Goal: Entertainment & Leisure: Consume media (video, audio)

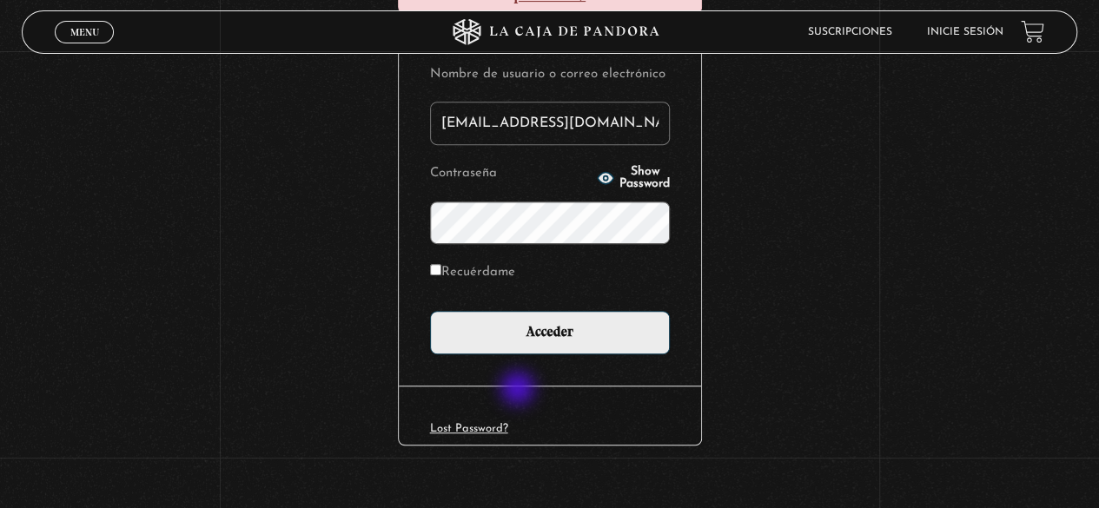
scroll to position [323, 0]
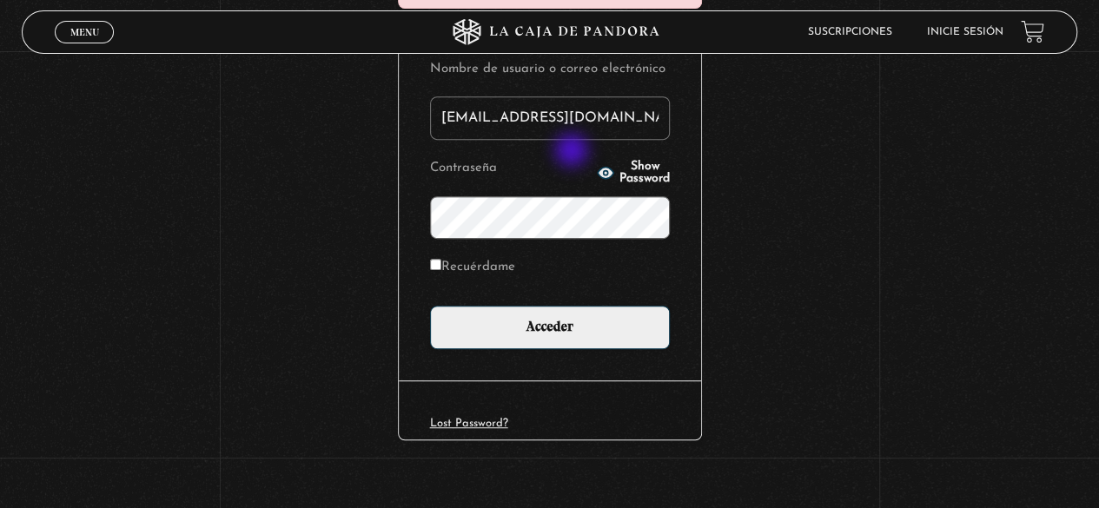
click at [598, 168] on icon "button" at bounding box center [606, 173] width 16 height 11
click at [570, 159] on p "Contraseña Show Password" at bounding box center [550, 197] width 240 height 83
click at [604, 171] on circle "button" at bounding box center [606, 173] width 4 height 4
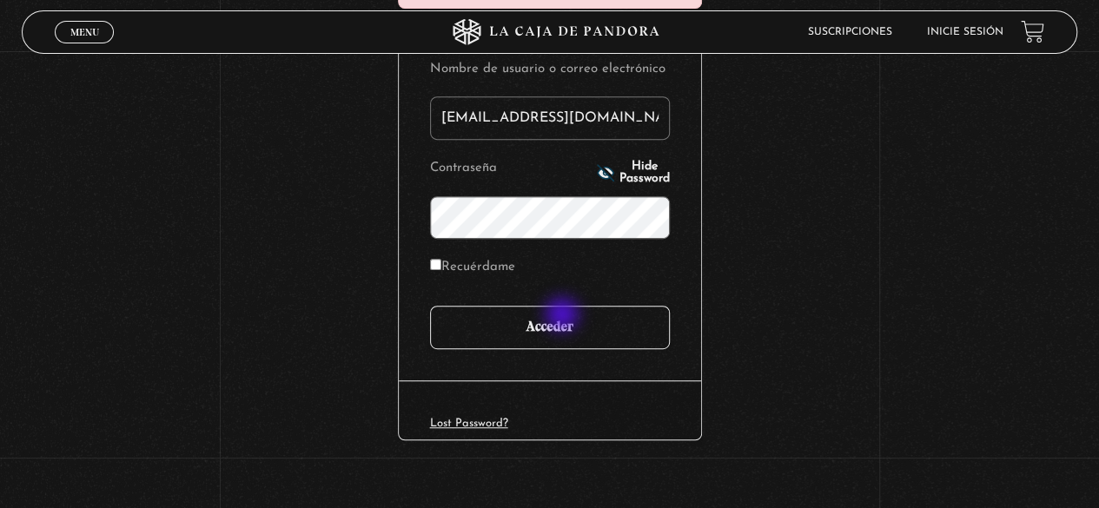
click at [560, 312] on input "Acceder" at bounding box center [550, 327] width 240 height 43
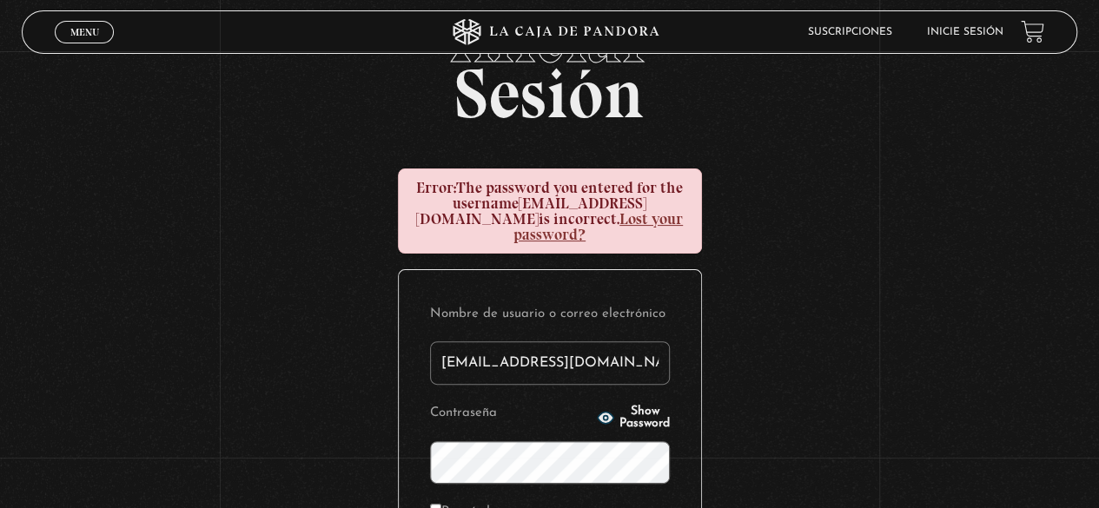
scroll to position [174, 0]
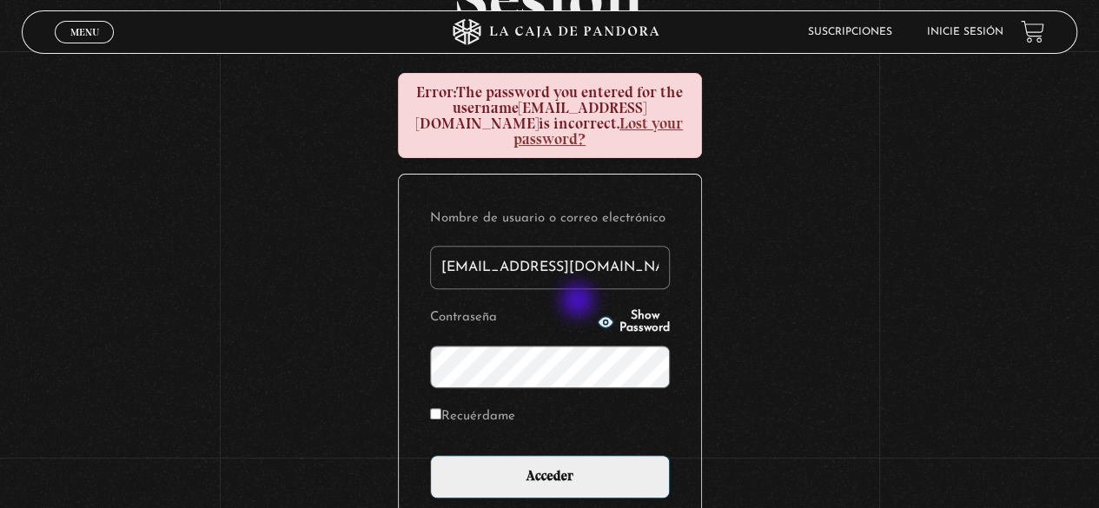
click at [598, 317] on icon "button" at bounding box center [606, 322] width 16 height 11
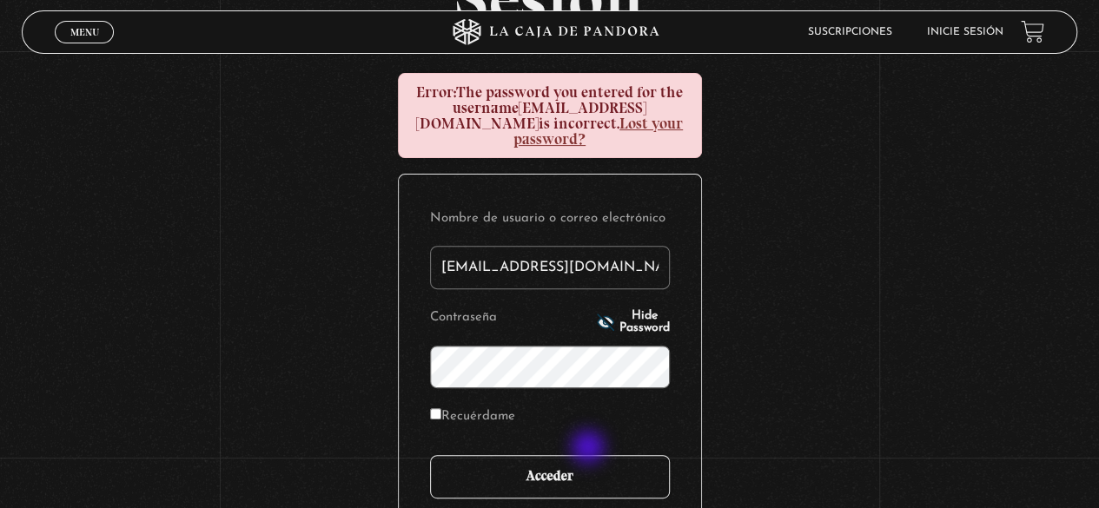
click at [590, 455] on input "Acceder" at bounding box center [550, 476] width 240 height 43
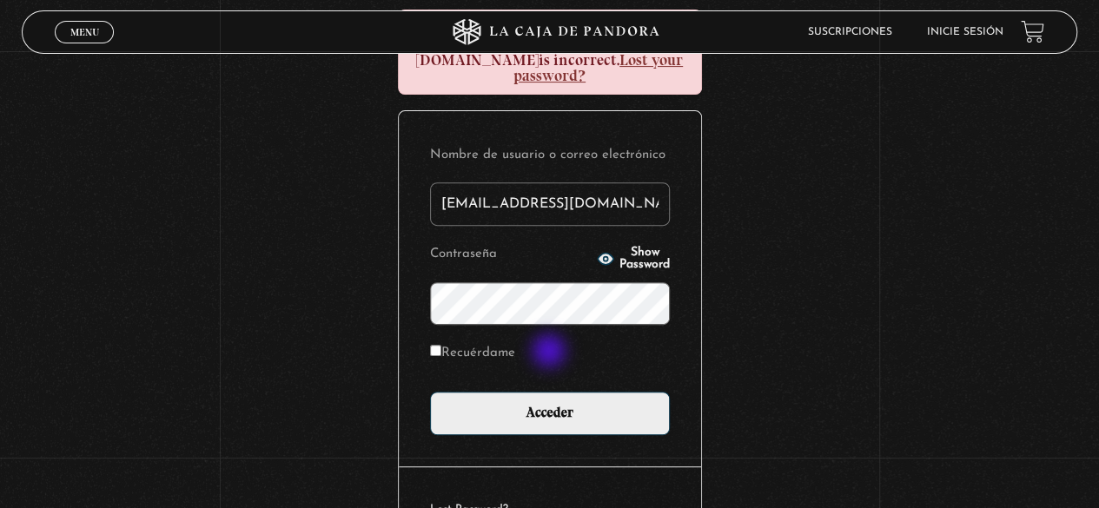
scroll to position [261, 0]
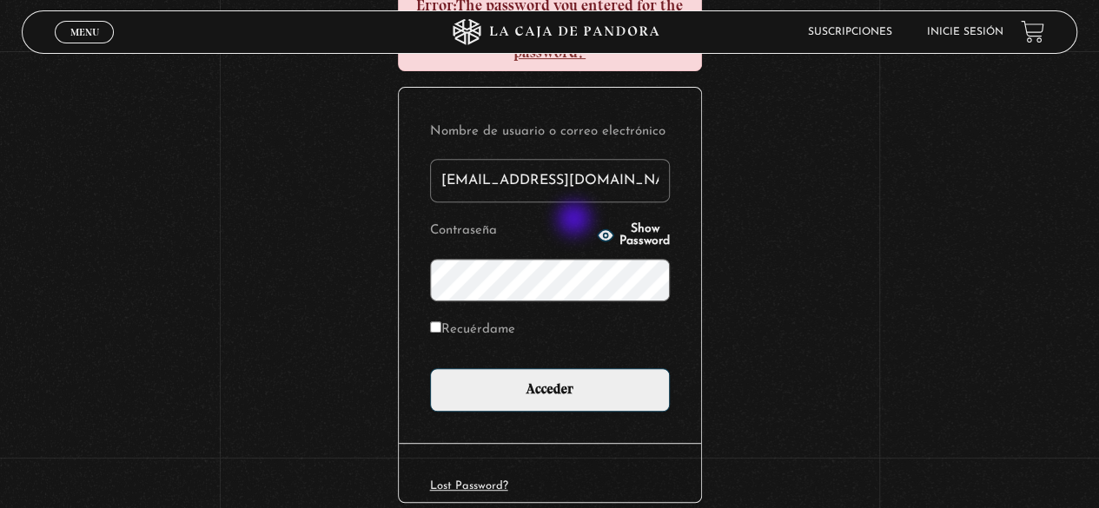
click at [598, 230] on icon "button" at bounding box center [606, 235] width 16 height 11
click at [430, 368] on input "Acceder" at bounding box center [550, 389] width 240 height 43
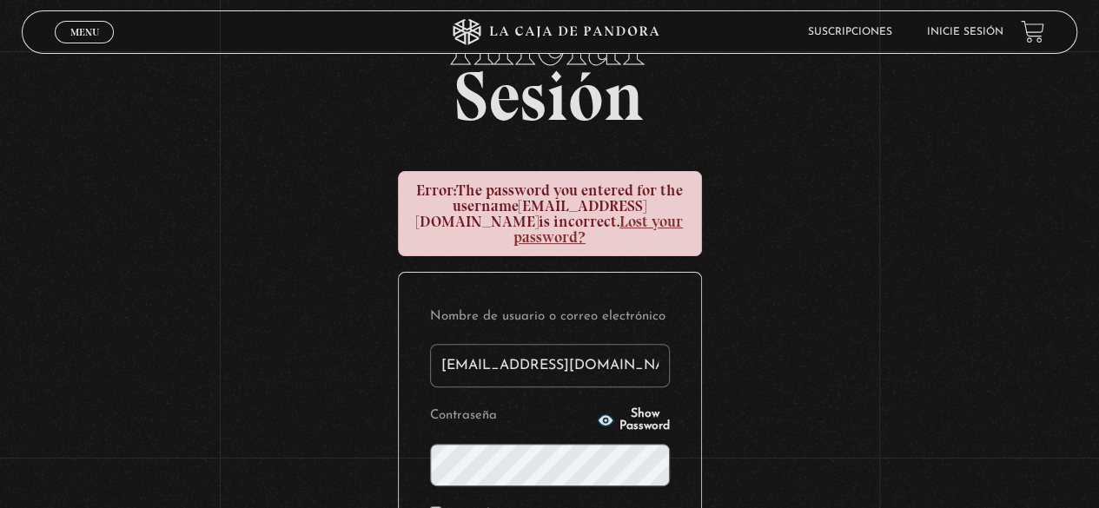
scroll to position [174, 0]
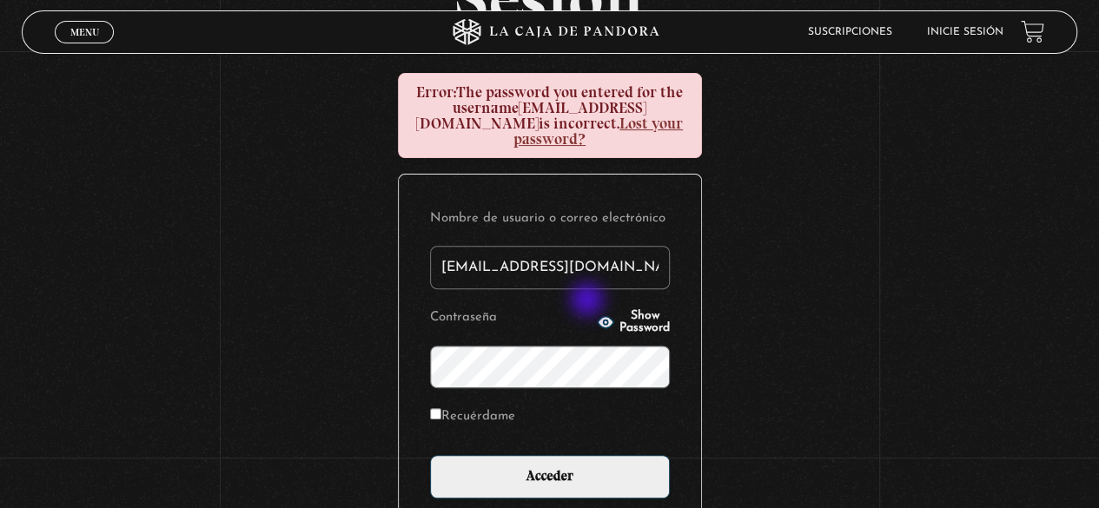
click at [597, 310] on button "Show Password" at bounding box center [633, 322] width 73 height 24
click at [430, 455] on input "Acceder" at bounding box center [550, 476] width 240 height 43
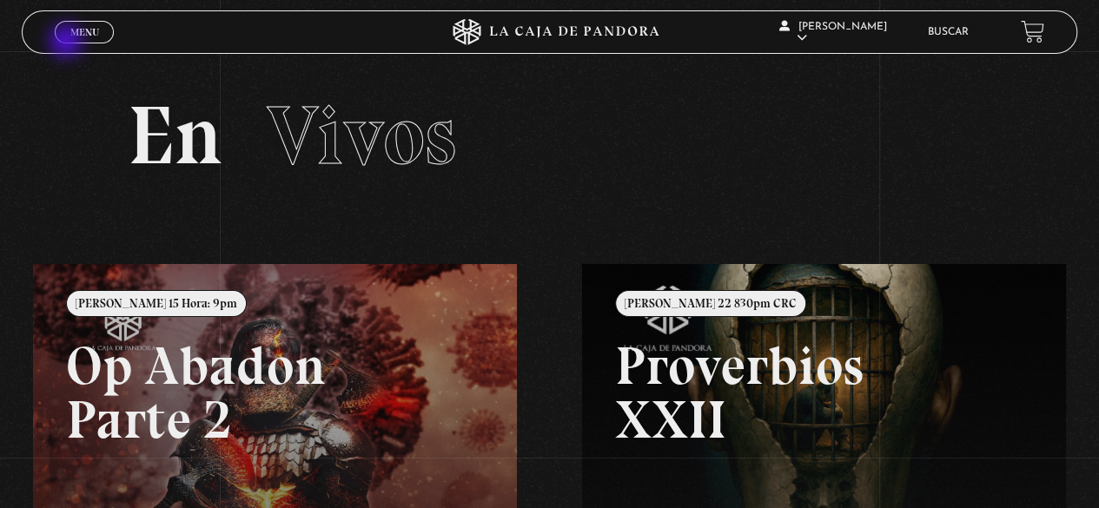
click at [68, 43] on link "Menu Cerrar" at bounding box center [84, 32] width 59 height 23
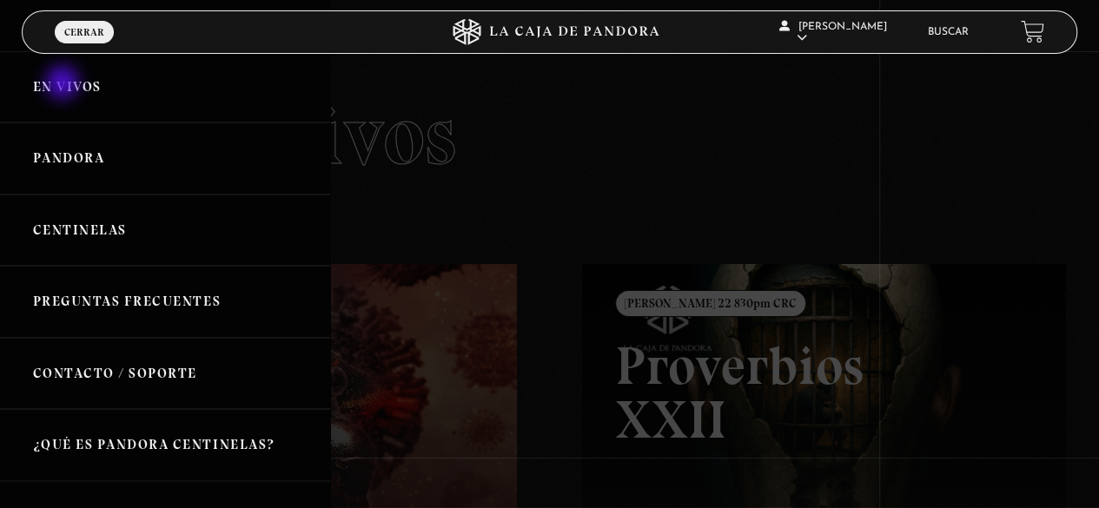
click at [63, 84] on link "En vivos" at bounding box center [165, 87] width 330 height 72
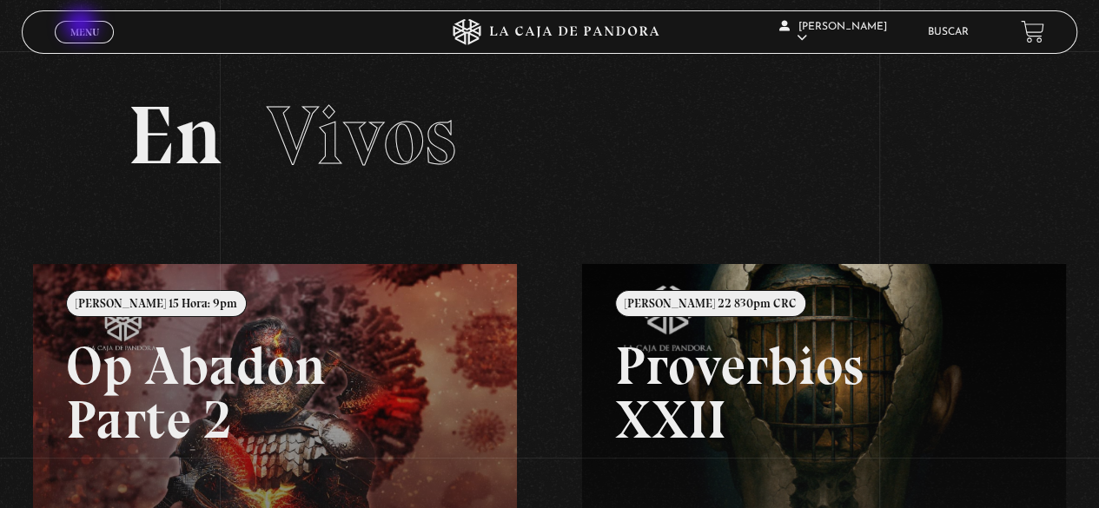
click at [83, 27] on span "Menu" at bounding box center [84, 32] width 29 height 10
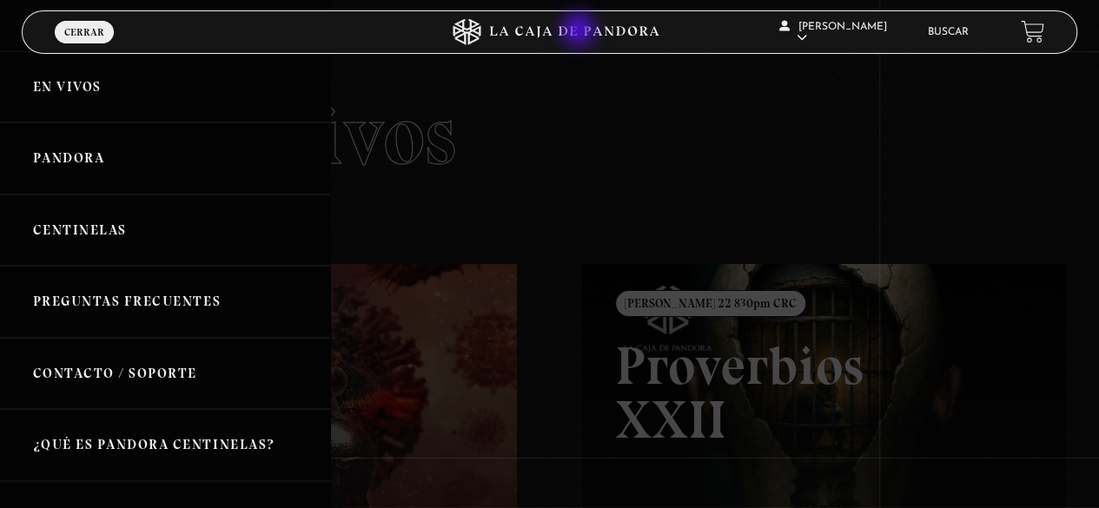
click at [581, 31] on icon at bounding box center [550, 32] width 330 height 26
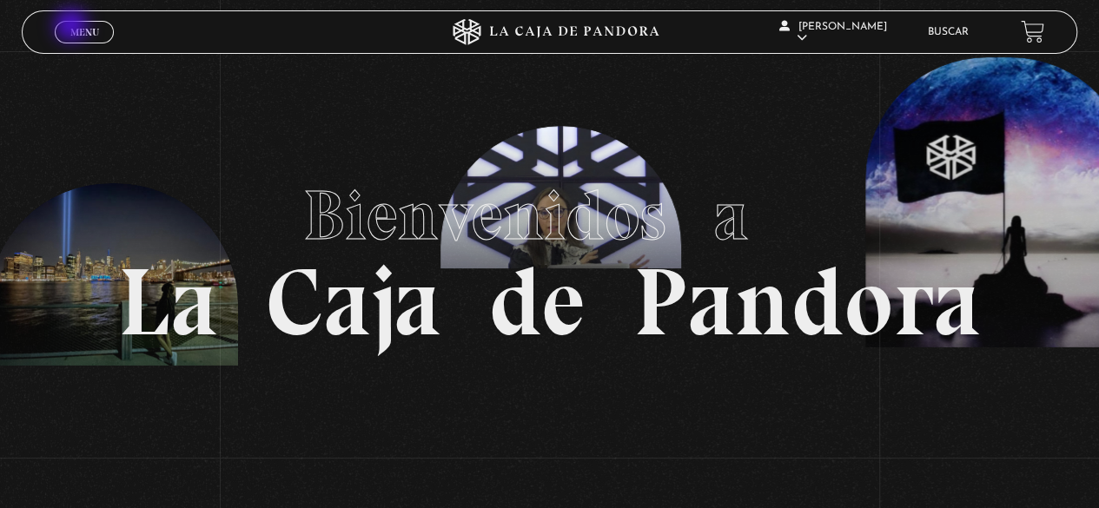
click at [71, 27] on span "Menu" at bounding box center [84, 32] width 29 height 10
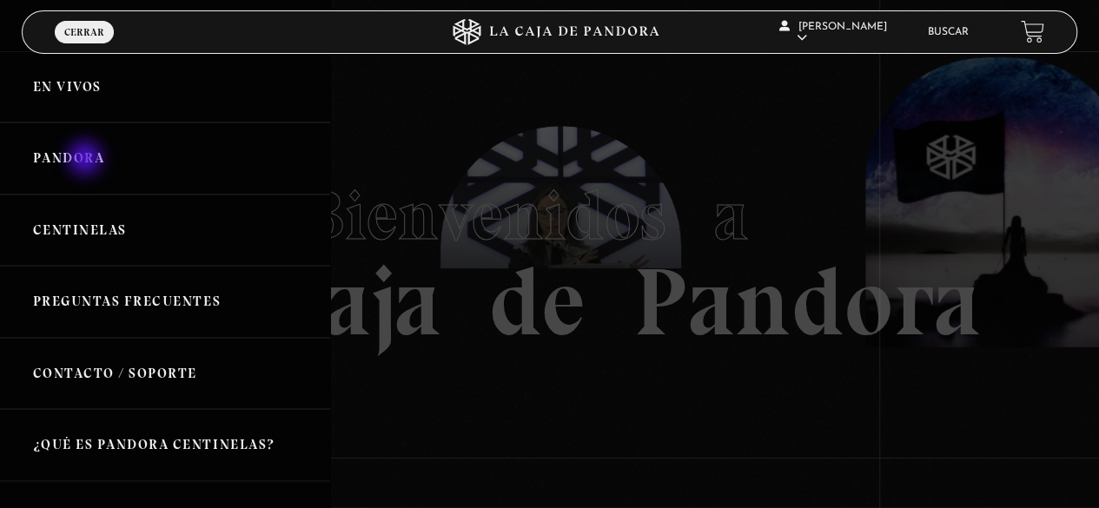
click at [87, 160] on link "Pandora" at bounding box center [165, 159] width 330 height 72
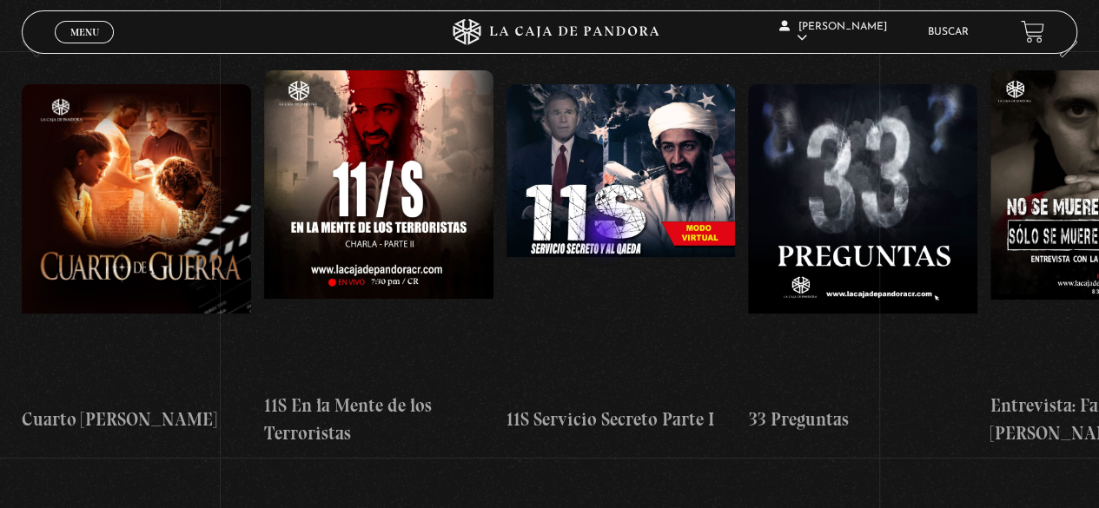
scroll to position [261, 0]
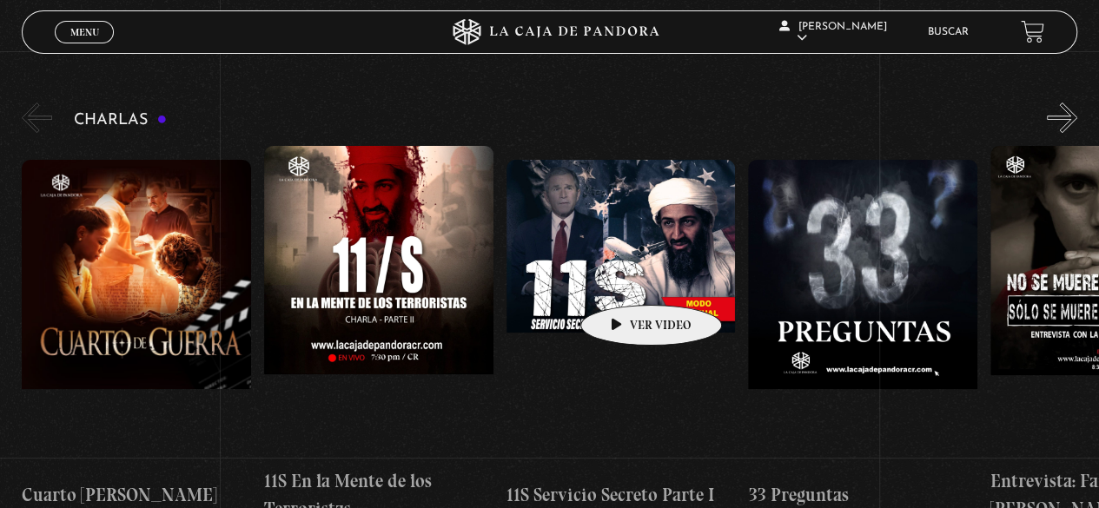
click at [624, 279] on figure at bounding box center [621, 316] width 229 height 313
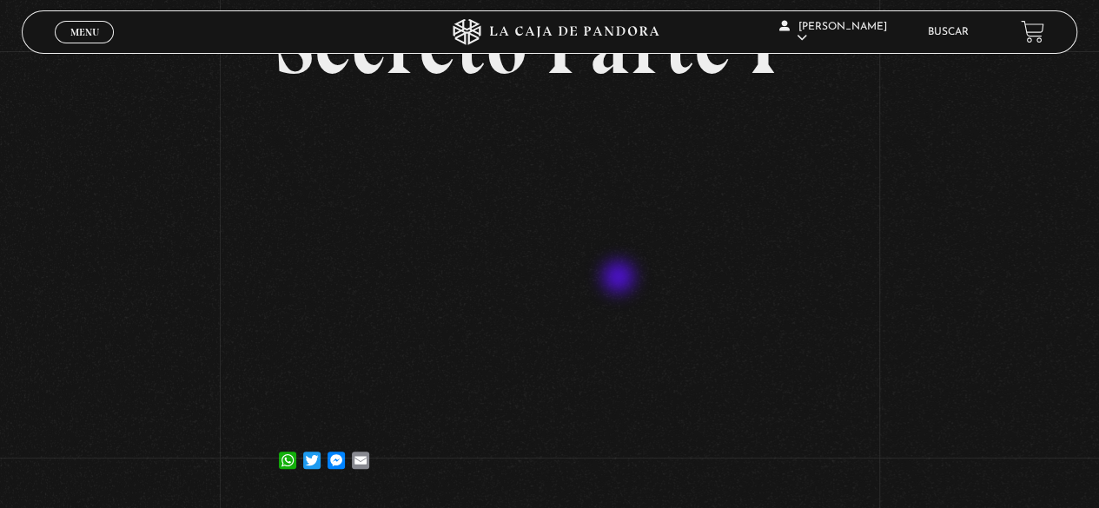
scroll to position [198, 0]
